Goal: Information Seeking & Learning: Learn about a topic

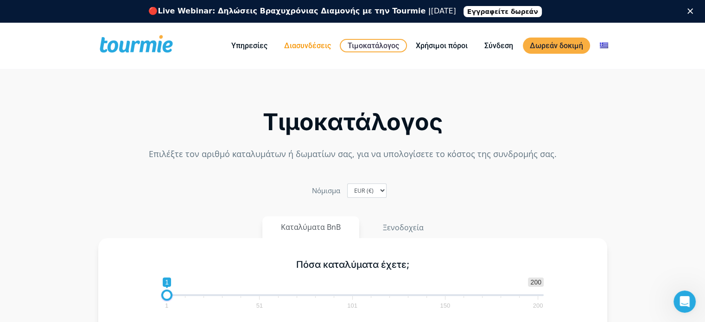
click at [306, 50] on link "Διασυνδέσεις" at bounding box center [307, 46] width 61 height 12
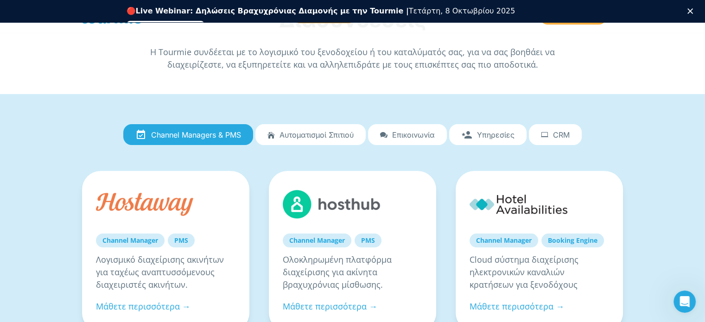
scroll to position [26, 0]
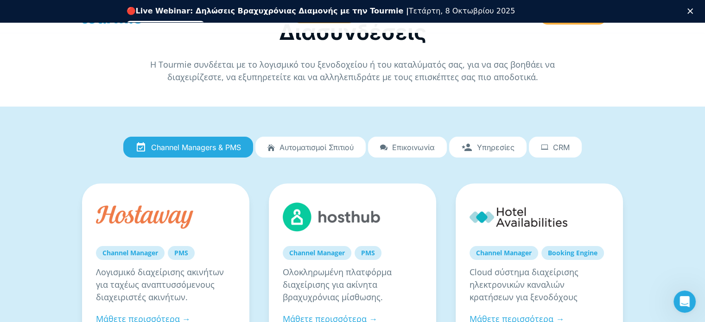
click at [500, 150] on span "Υπηρεσίες" at bounding box center [496, 147] width 38 height 8
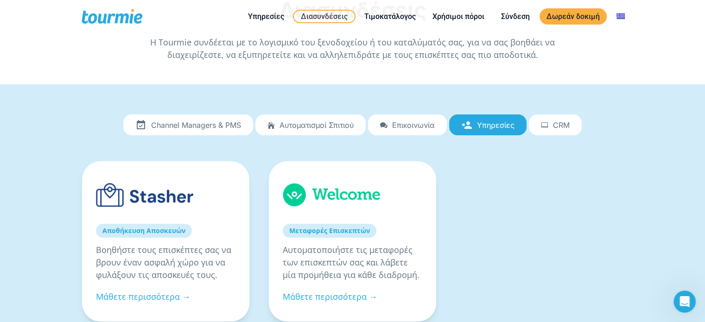
click at [567, 126] on span "CRM" at bounding box center [561, 125] width 17 height 8
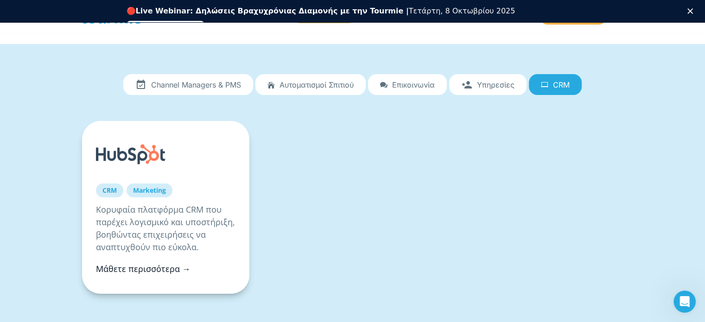
click at [144, 266] on link "Μάθετε περισσότερα →" at bounding box center [143, 268] width 95 height 11
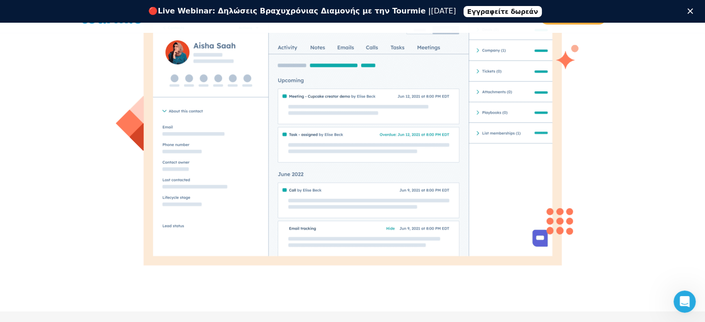
scroll to position [254, 0]
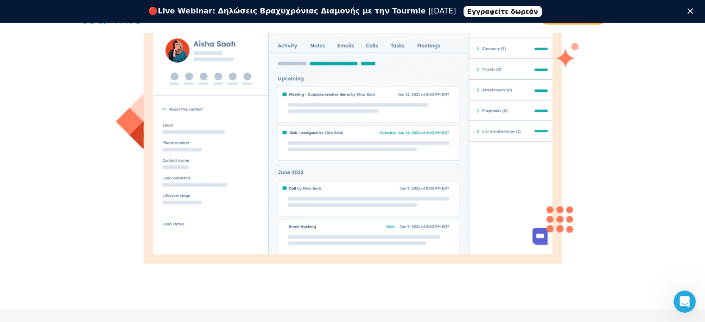
click at [375, 157] on div at bounding box center [352, 127] width 474 height 291
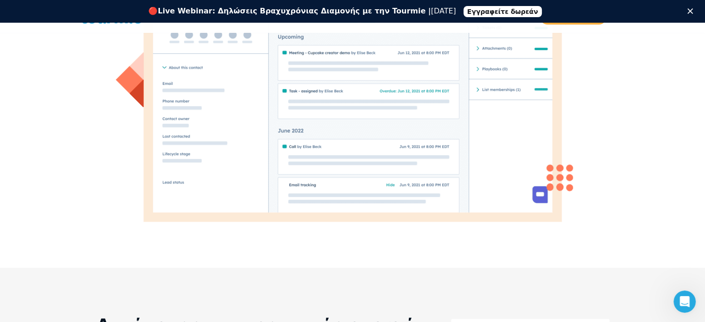
scroll to position [292, 0]
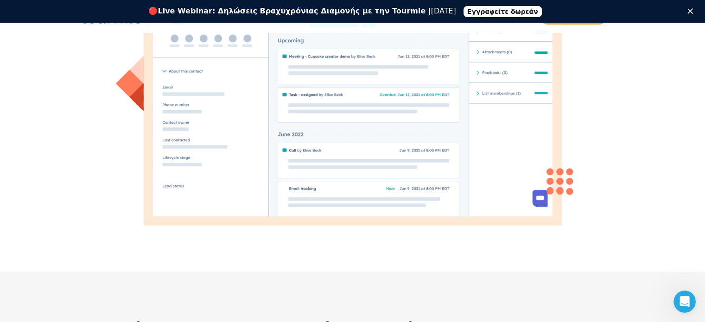
click at [369, 78] on div at bounding box center [352, 89] width 474 height 291
drag, startPoint x: 346, startPoint y: 85, endPoint x: 681, endPoint y: 78, distance: 334.6
click at [681, 78] on div "ΔΙΑΣΥΝΔΕΣΕΙΣ Tourmie x Hubspot Η διασύνδεση της Tourmie με το HubSpot σας επιτρ…" at bounding box center [352, 32] width 705 height 478
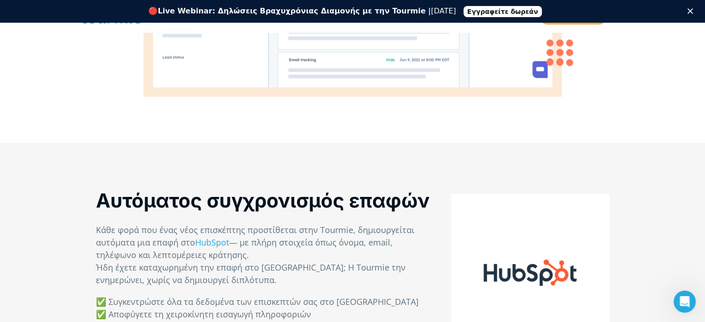
scroll to position [436, 0]
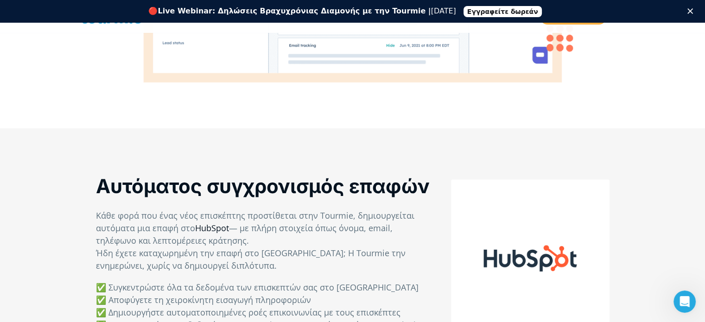
click at [220, 229] on link "HubSpot" at bounding box center [212, 227] width 34 height 11
